Goal: Find specific page/section: Find specific page/section

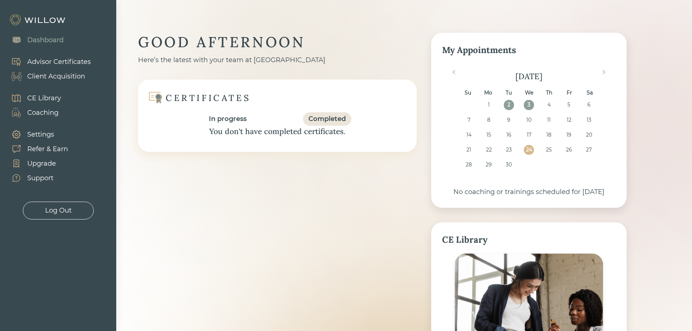
click at [53, 78] on div "Client Acquisition" at bounding box center [56, 77] width 58 height 10
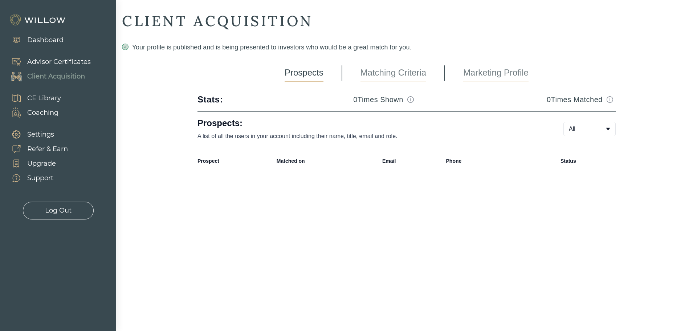
click at [399, 80] on link "Matching Criteria" at bounding box center [394, 73] width 66 height 18
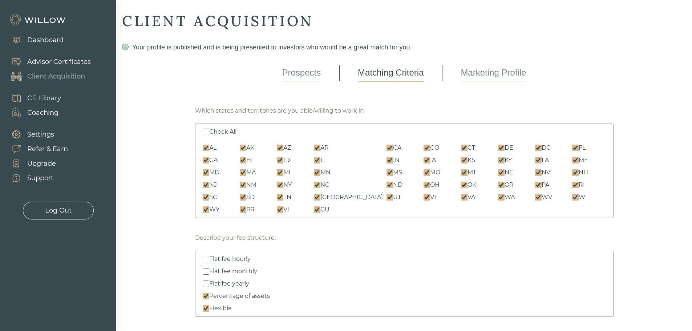
click at [501, 71] on link "Marketing Profile" at bounding box center [492, 73] width 65 height 18
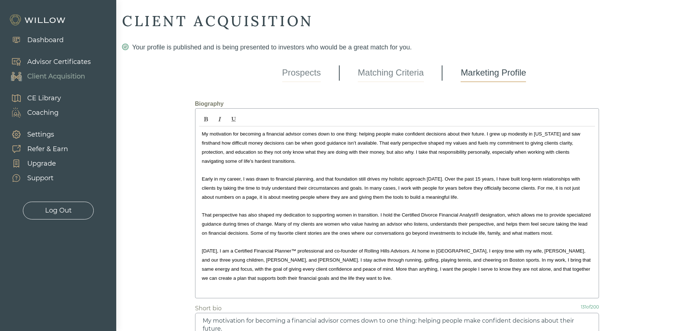
click at [303, 71] on link "Prospects" at bounding box center [301, 73] width 39 height 18
